Goal: Information Seeking & Learning: Learn about a topic

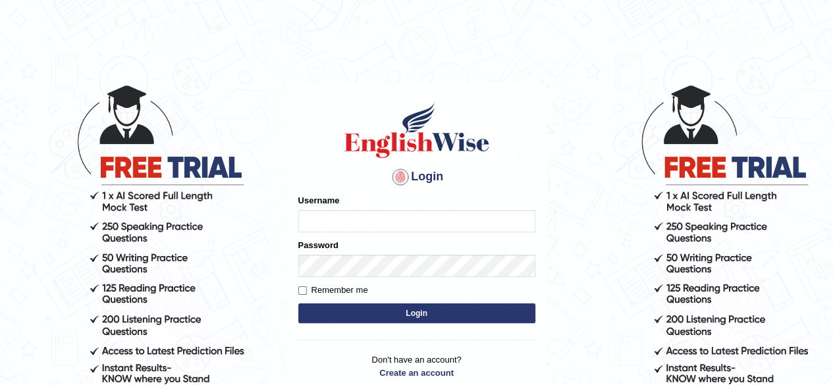
type input "JParekh"
click at [394, 317] on button "Login" at bounding box center [416, 314] width 237 height 20
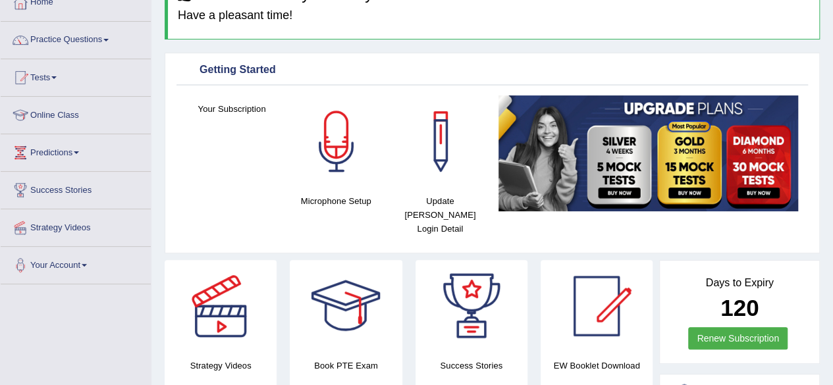
scroll to position [79, 0]
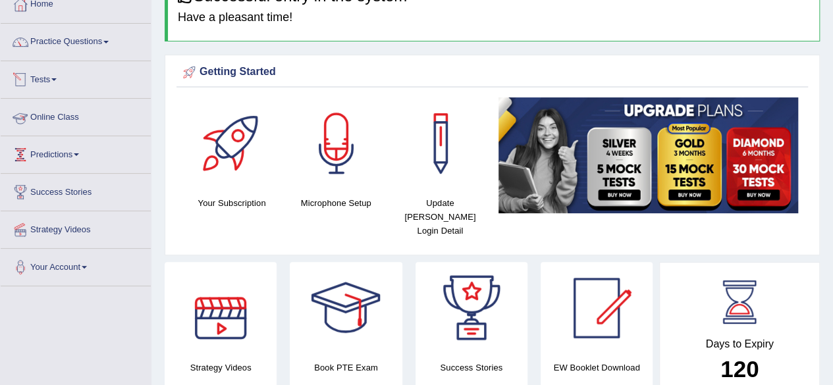
click at [38, 73] on link "Tests" at bounding box center [76, 77] width 150 height 33
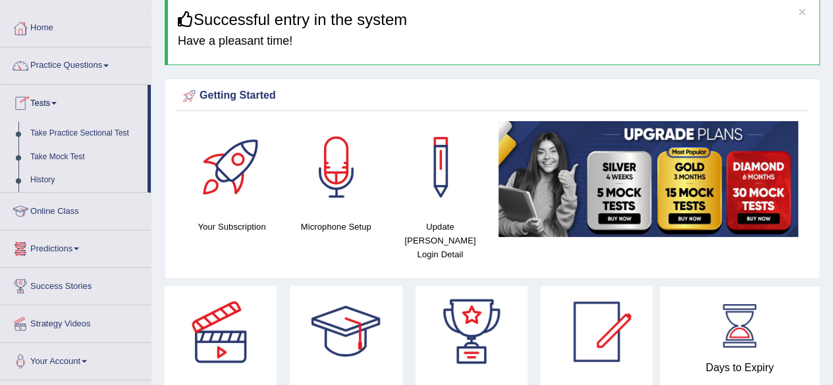
scroll to position [53, 0]
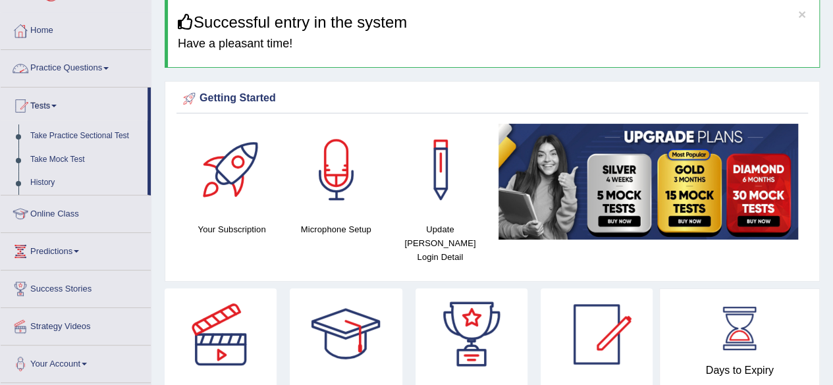
click at [70, 64] on link "Practice Questions" at bounding box center [76, 66] width 150 height 33
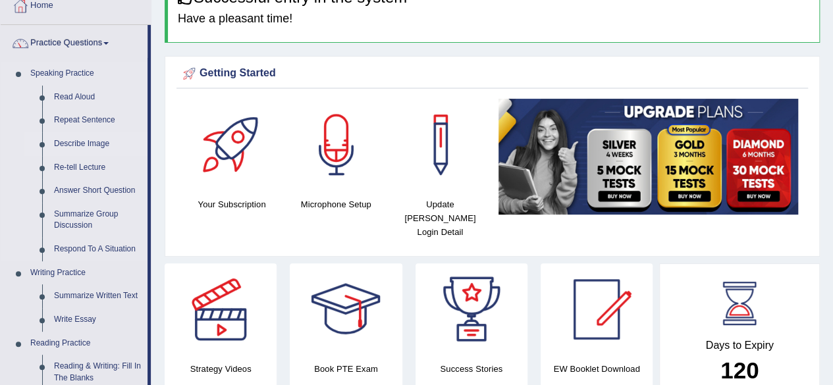
scroll to position [79, 0]
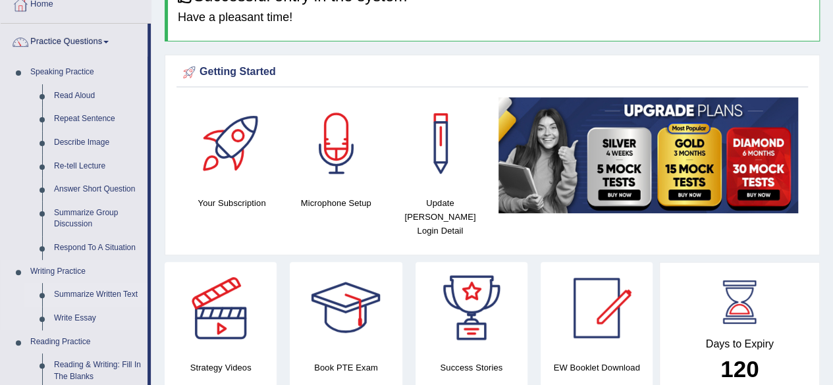
click at [86, 289] on link "Summarize Written Text" at bounding box center [97, 295] width 99 height 24
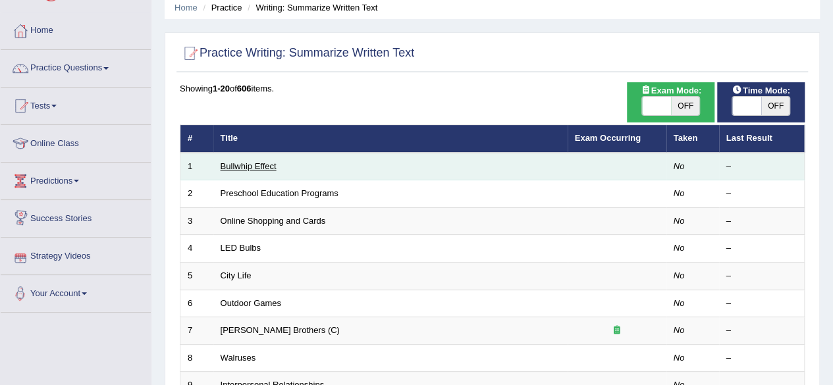
click at [246, 165] on link "Bullwhip Effect" at bounding box center [249, 166] width 56 height 10
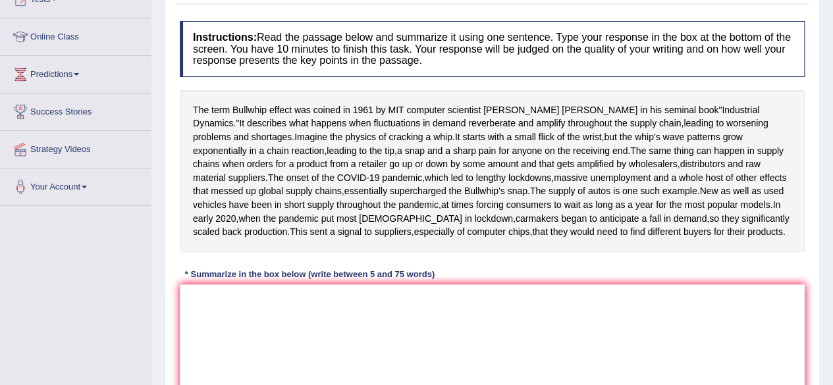
scroll to position [163, 0]
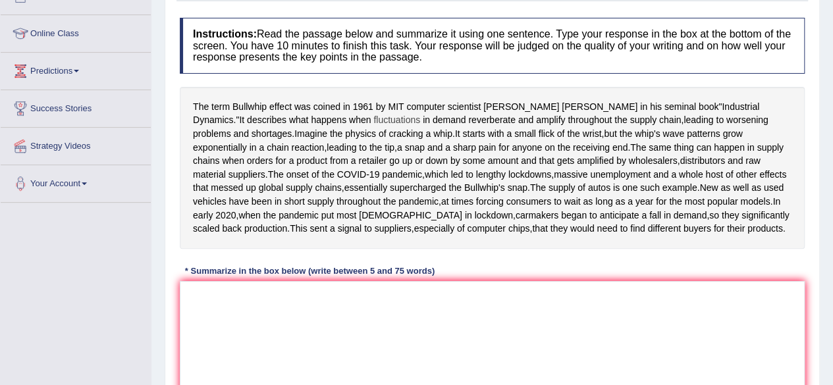
drag, startPoint x: 192, startPoint y: 103, endPoint x: 292, endPoint y: 123, distance: 102.1
click at [292, 123] on div "The term Bullwhip effect was coined in 1961 by MIT computer scientist Jay Forre…" at bounding box center [492, 168] width 625 height 162
click at [287, 111] on span "effect" at bounding box center [280, 107] width 22 height 14
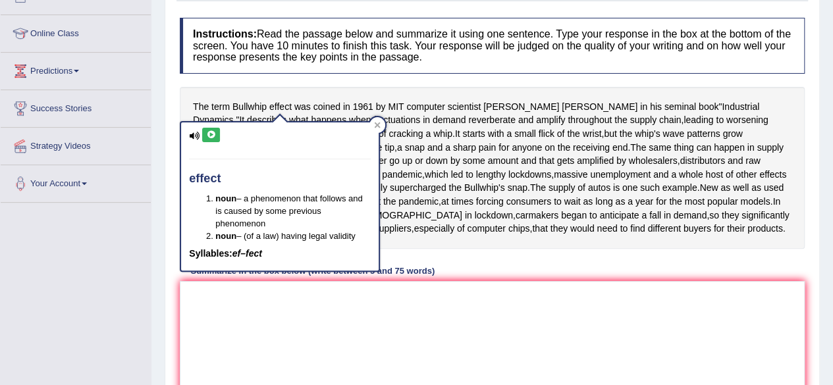
click at [400, 194] on div "The term Bullwhip effect was coined in 1961 by MIT computer scientist Jay Forre…" at bounding box center [492, 168] width 625 height 162
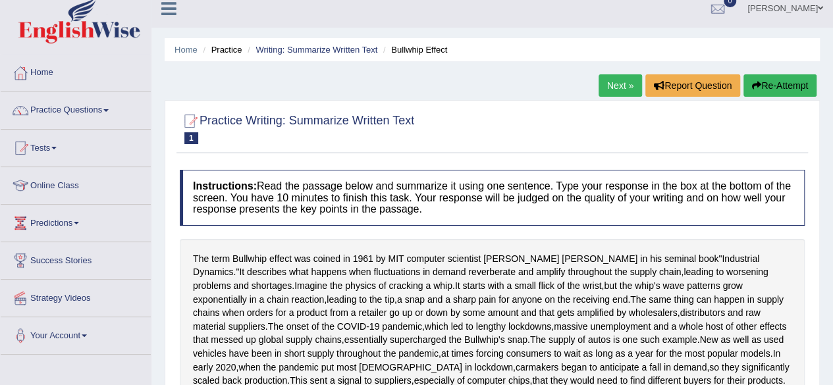
scroll to position [0, 0]
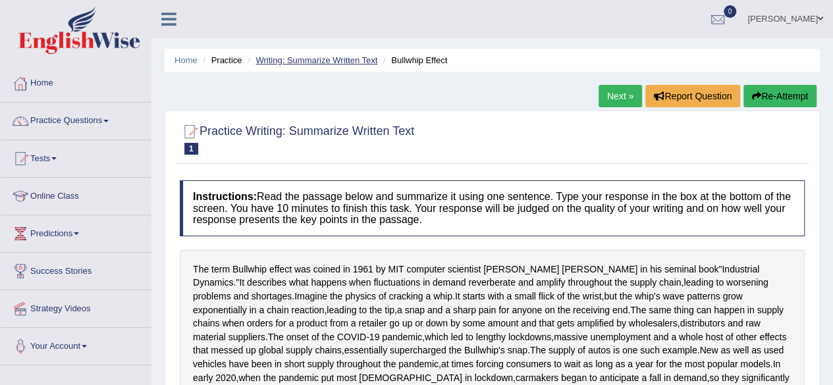
click at [302, 61] on link "Writing: Summarize Written Text" at bounding box center [316, 60] width 122 height 10
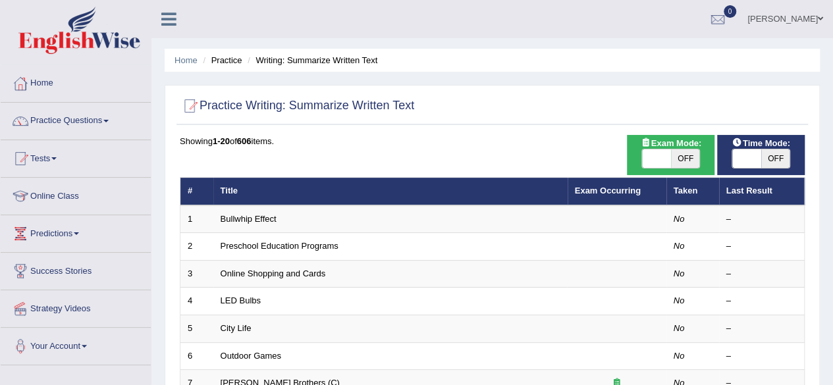
click at [804, 21] on link "[PERSON_NAME]" at bounding box center [784, 17] width 95 height 34
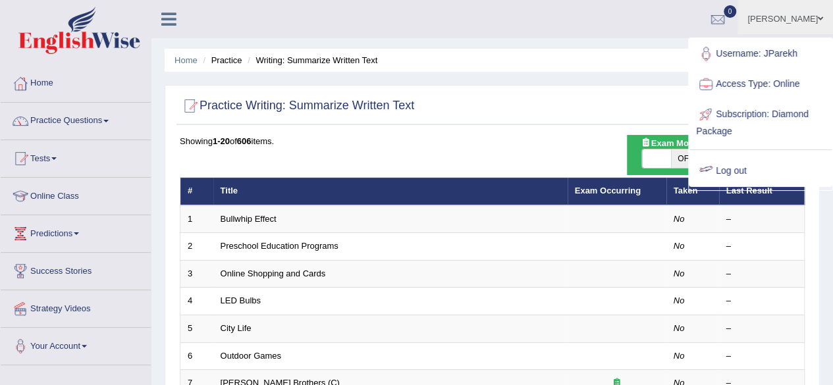
click at [733, 175] on link "Log out" at bounding box center [760, 171] width 142 height 30
